Goal: Find specific page/section: Find specific page/section

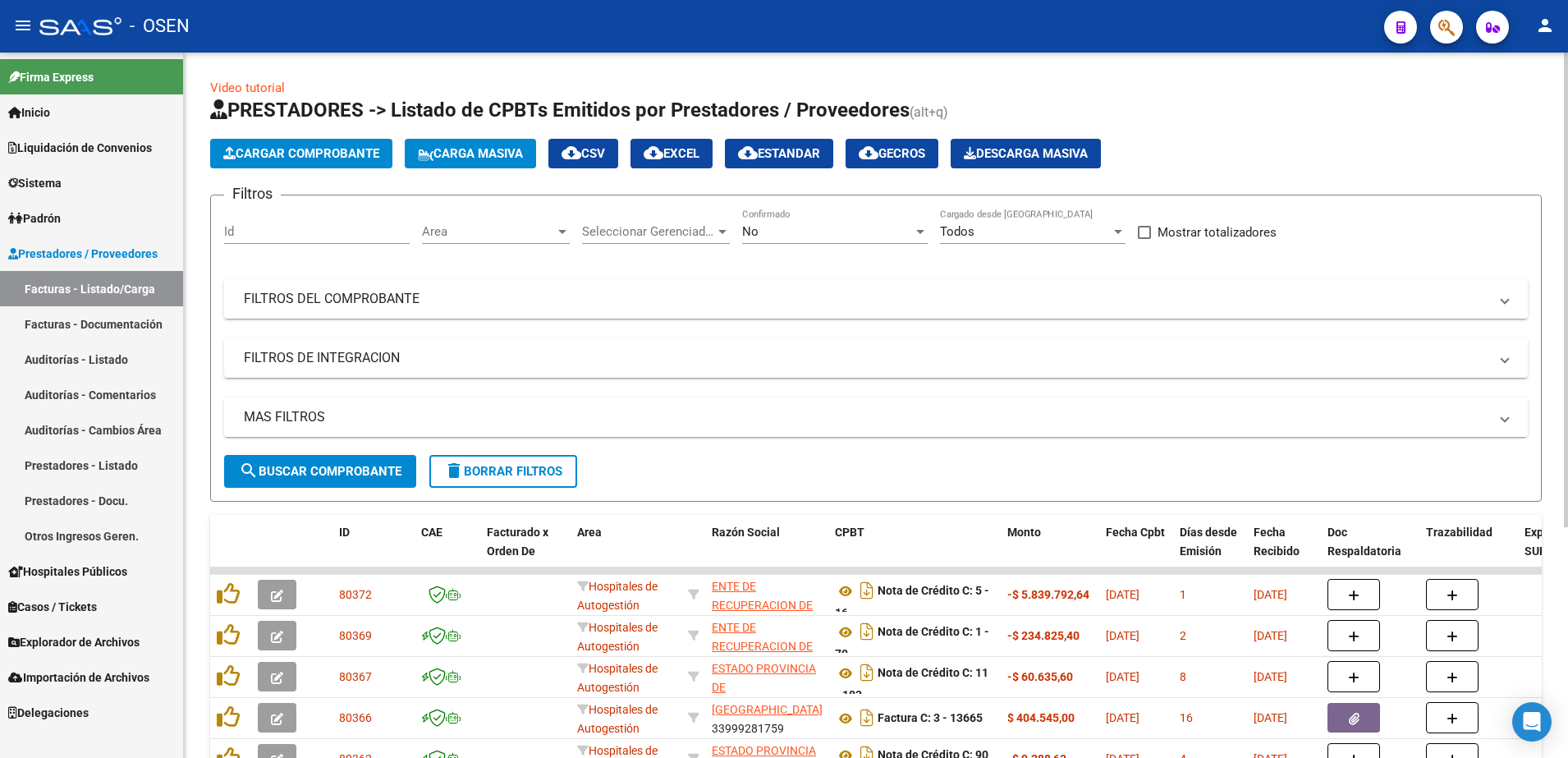
click at [354, 455] on button "search Buscar Comprobante" at bounding box center [320, 471] width 192 height 33
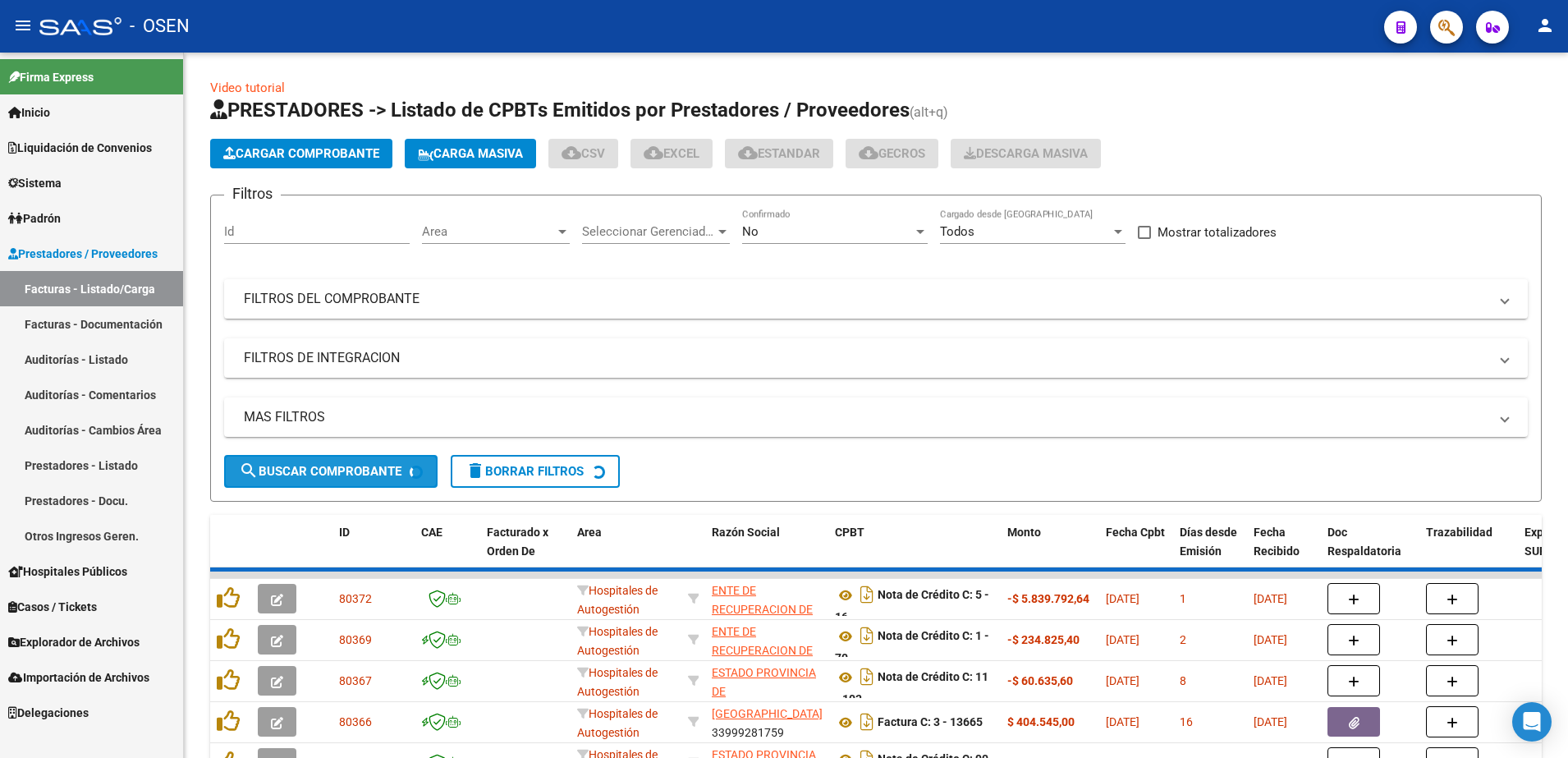
scroll to position [343, 0]
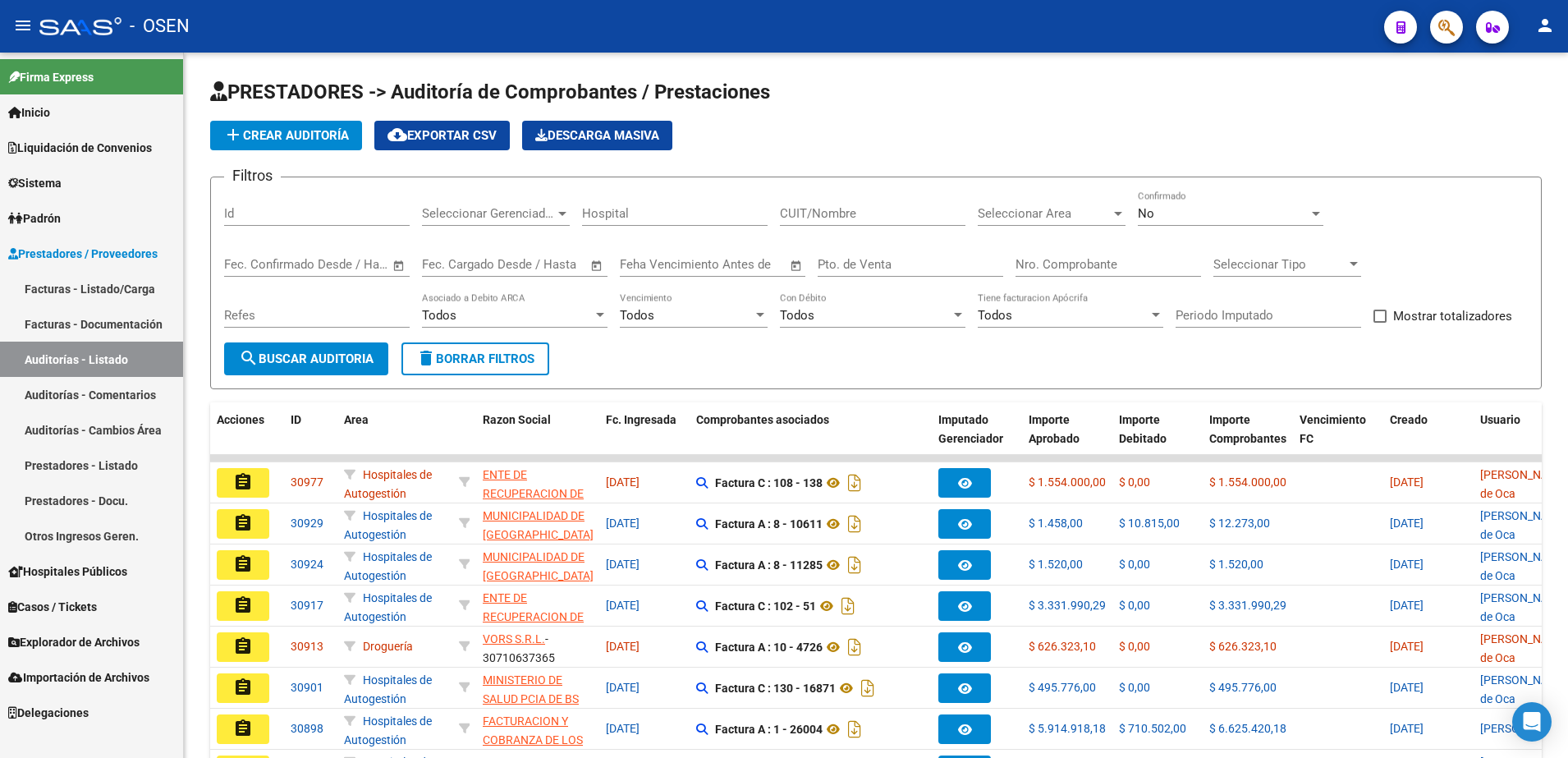
click at [403, 292] on div "Refes" at bounding box center [316, 317] width 185 height 51
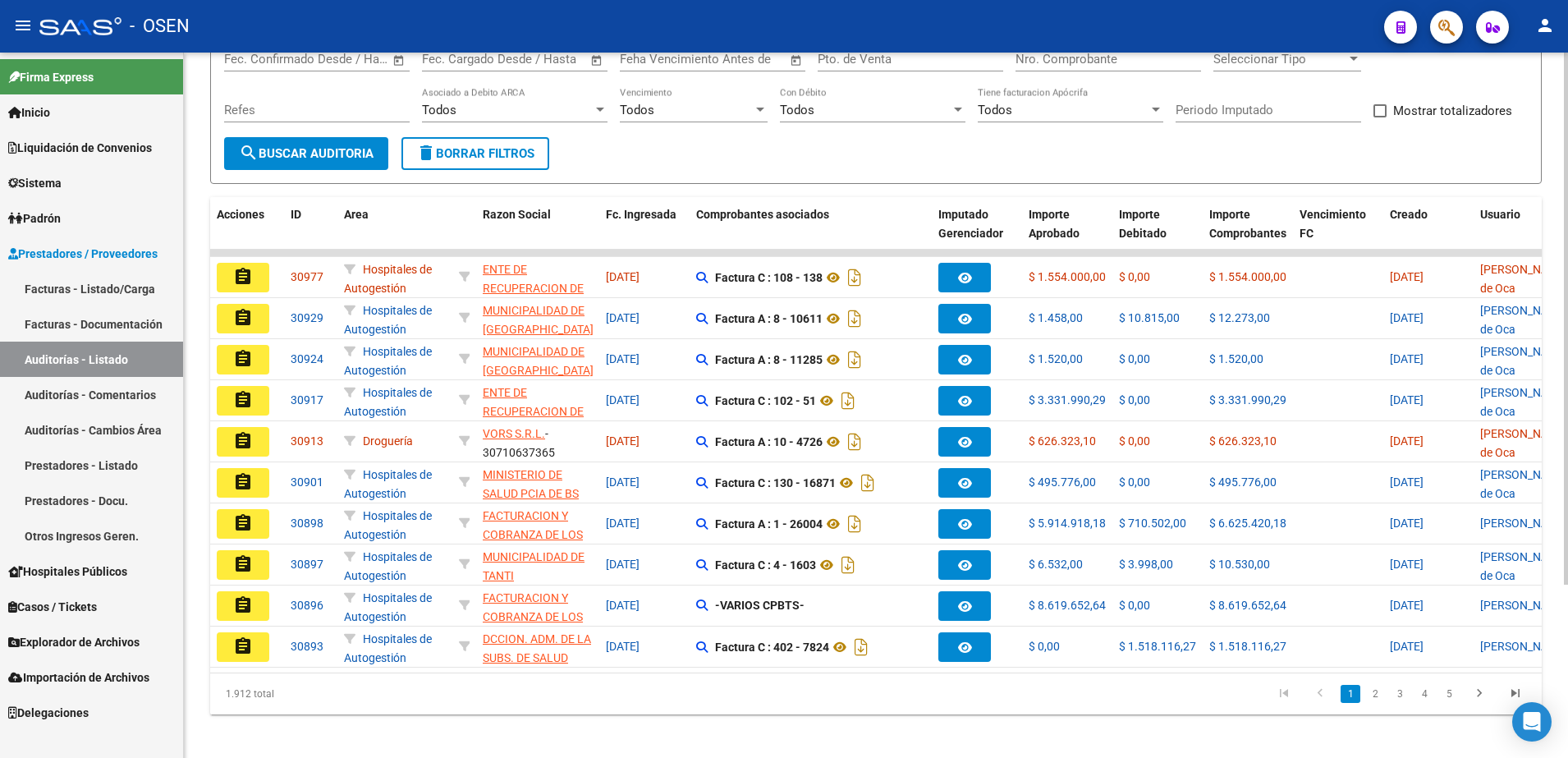
click at [390, 134] on div "Refes" at bounding box center [316, 112] width 185 height 51
click at [386, 140] on button "search Buscar Auditoria" at bounding box center [306, 153] width 164 height 33
drag, startPoint x: 386, startPoint y: 130, endPoint x: 376, endPoint y: 145, distance: 18.0
click at [377, 143] on form "Filtros Id Seleccionar Gerenciador Seleccionar Gerenciador Hospital CUIT/Nombre…" at bounding box center [876, 77] width 1332 height 213
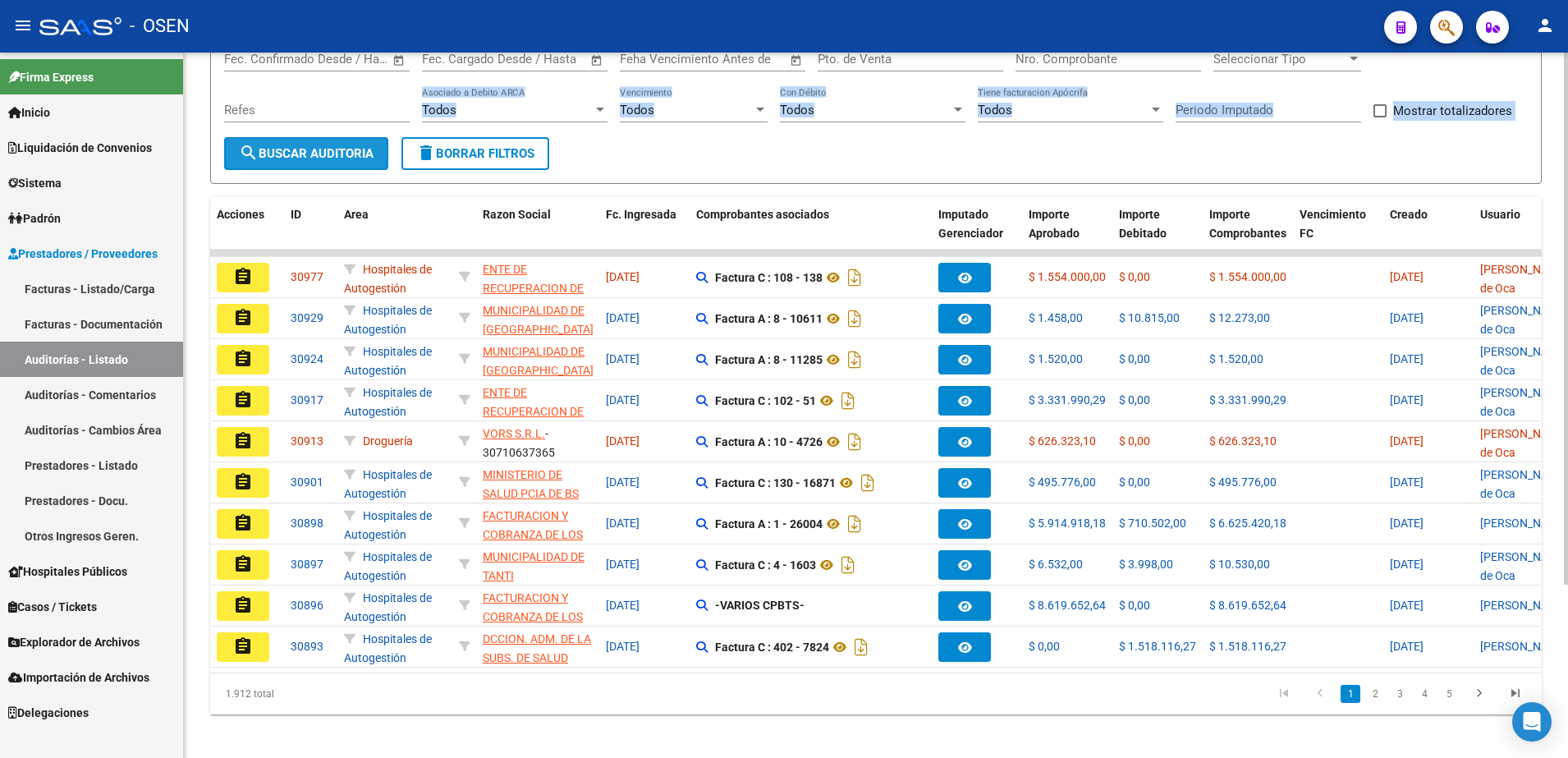
click at [373, 147] on span "search Buscar Auditoria" at bounding box center [306, 154] width 135 height 15
